Goal: Information Seeking & Learning: Learn about a topic

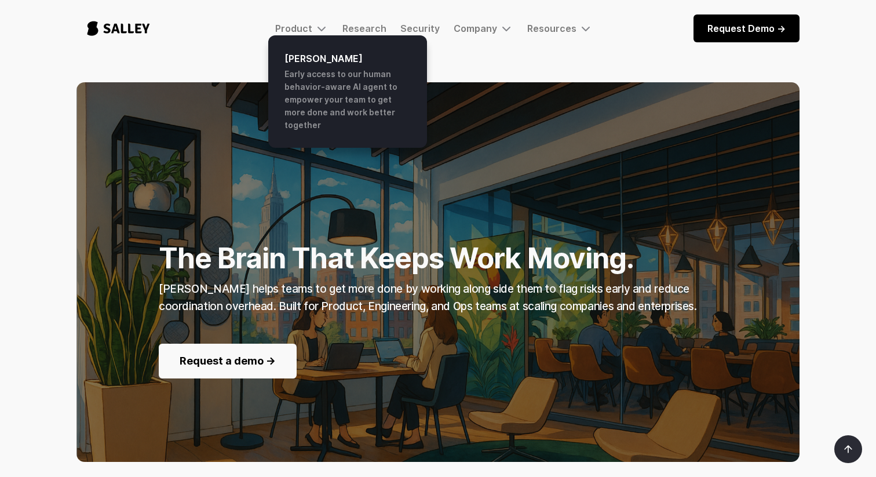
scroll to position [1, 0]
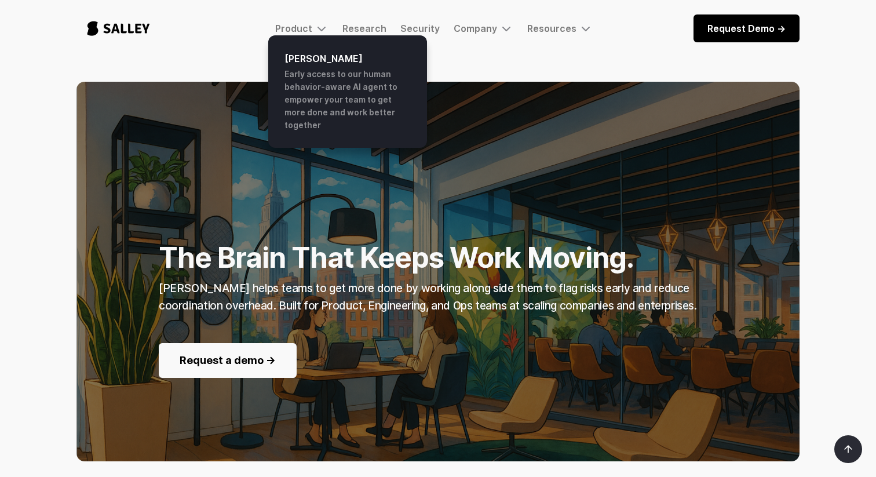
click at [312, 21] on div "Product Salley AI Early access to our human behavior-aware AI agent to empower …" at bounding box center [437, 28] width 723 height 38
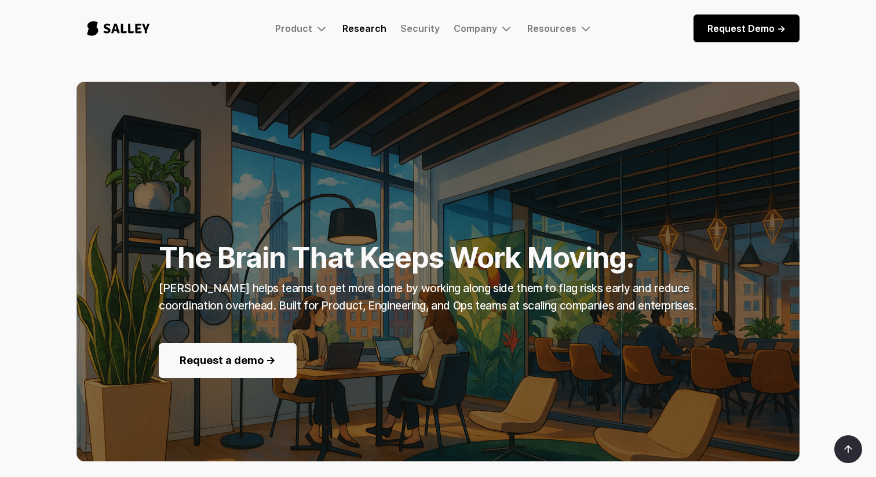
click at [364, 30] on link "Research" at bounding box center [364, 29] width 44 height 12
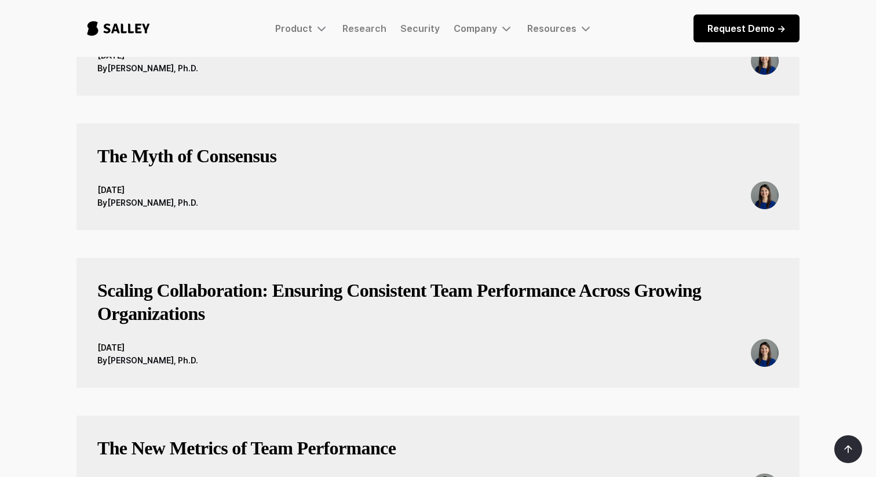
scroll to position [399, 0]
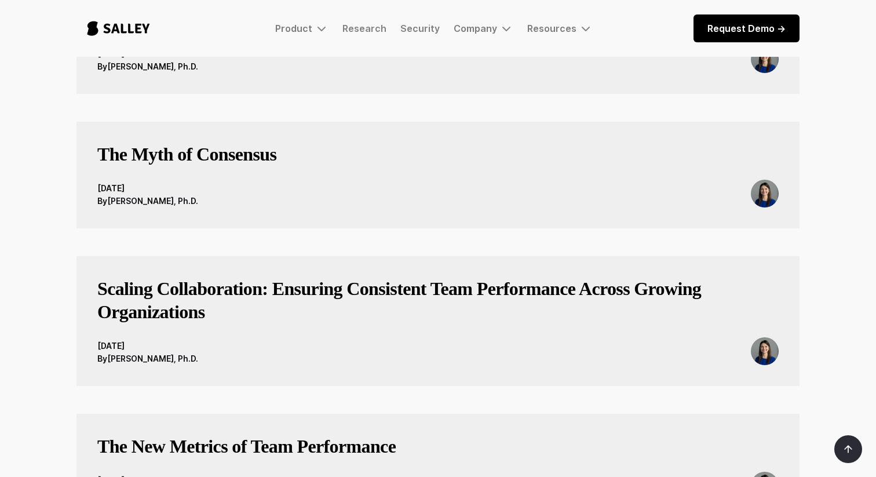
click at [248, 166] on h3 "The Myth of Consensus" at bounding box center [186, 154] width 179 height 23
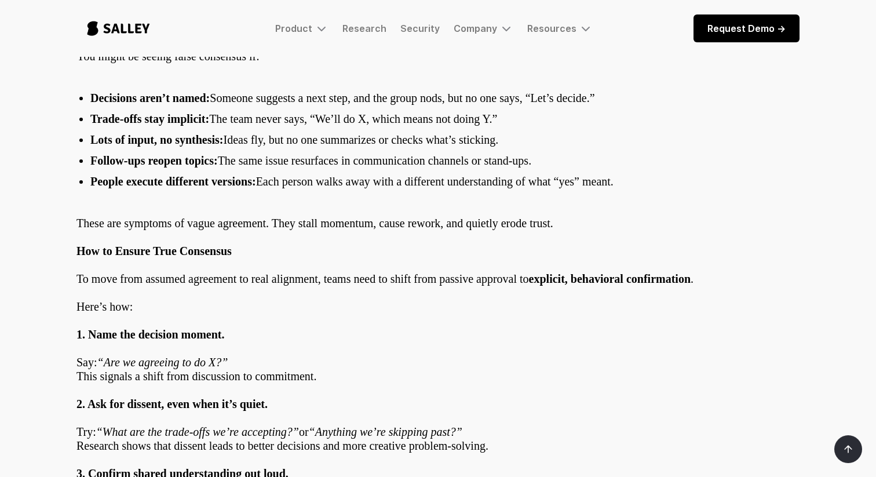
scroll to position [468, 0]
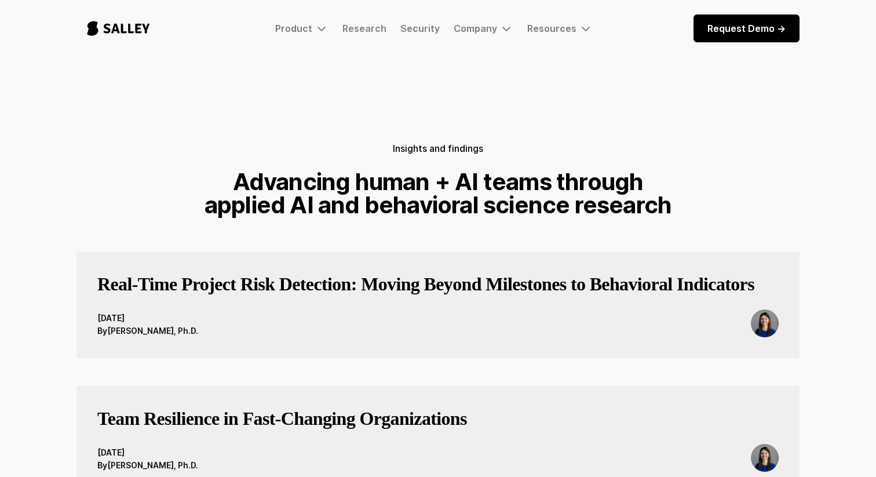
scroll to position [399, 0]
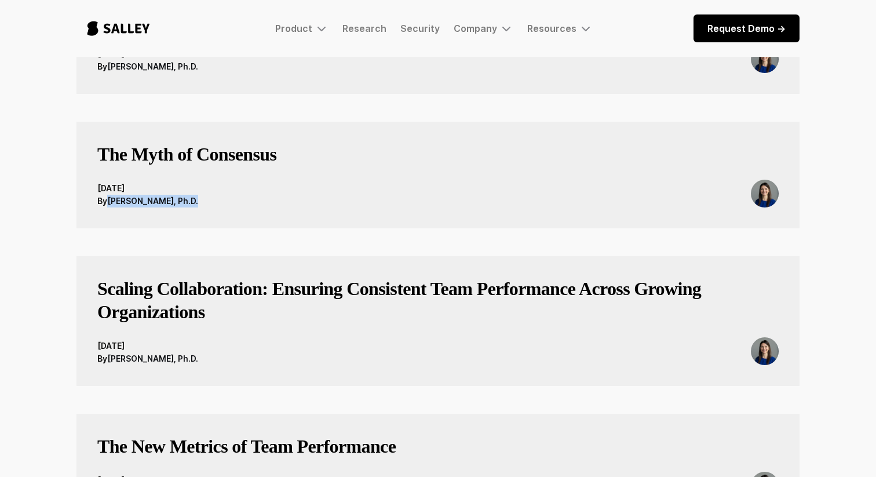
drag, startPoint x: 111, startPoint y: 225, endPoint x: 197, endPoint y: 226, distance: 86.3
click at [197, 207] on div "June 20, 2025 By Anna McCalpin, Ph.D." at bounding box center [437, 194] width 681 height 28
copy div "Anna McCalpin, Ph.D."
